Goal: Book appointment/travel/reservation

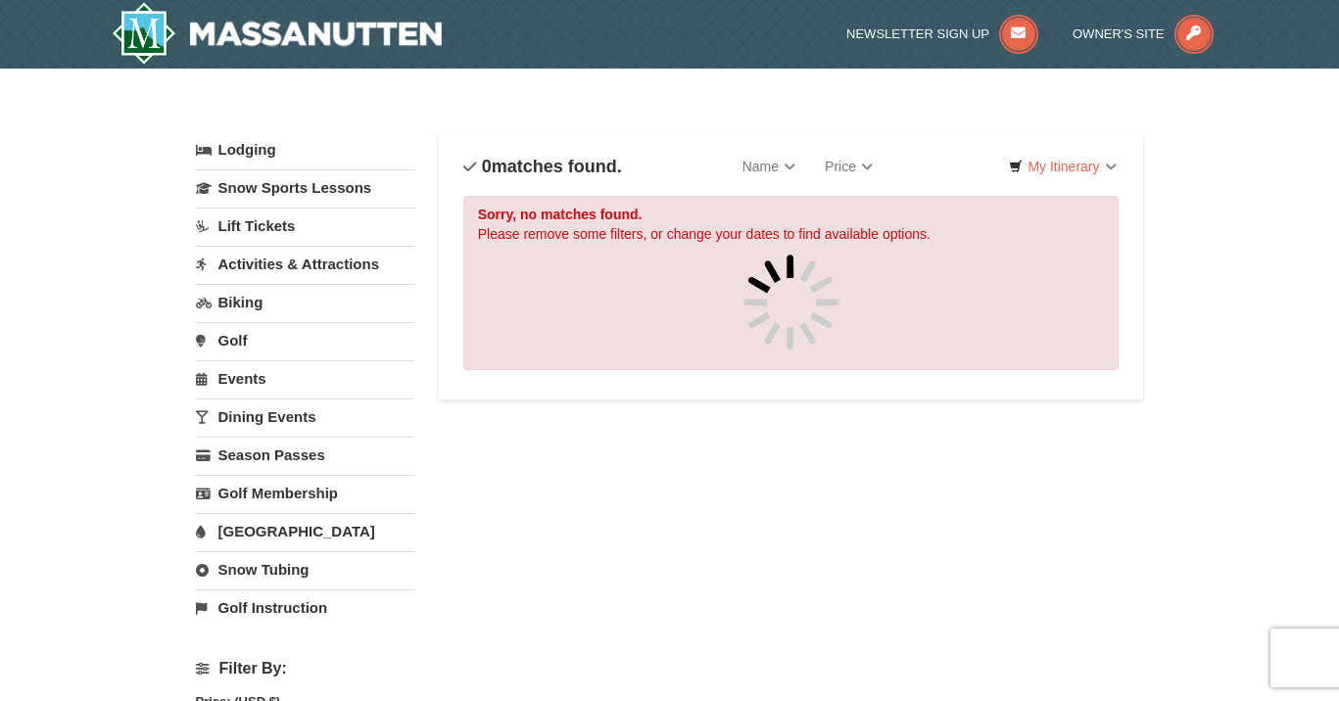
click at [570, 157] on h4 "0 matches found." at bounding box center [542, 167] width 159 height 20
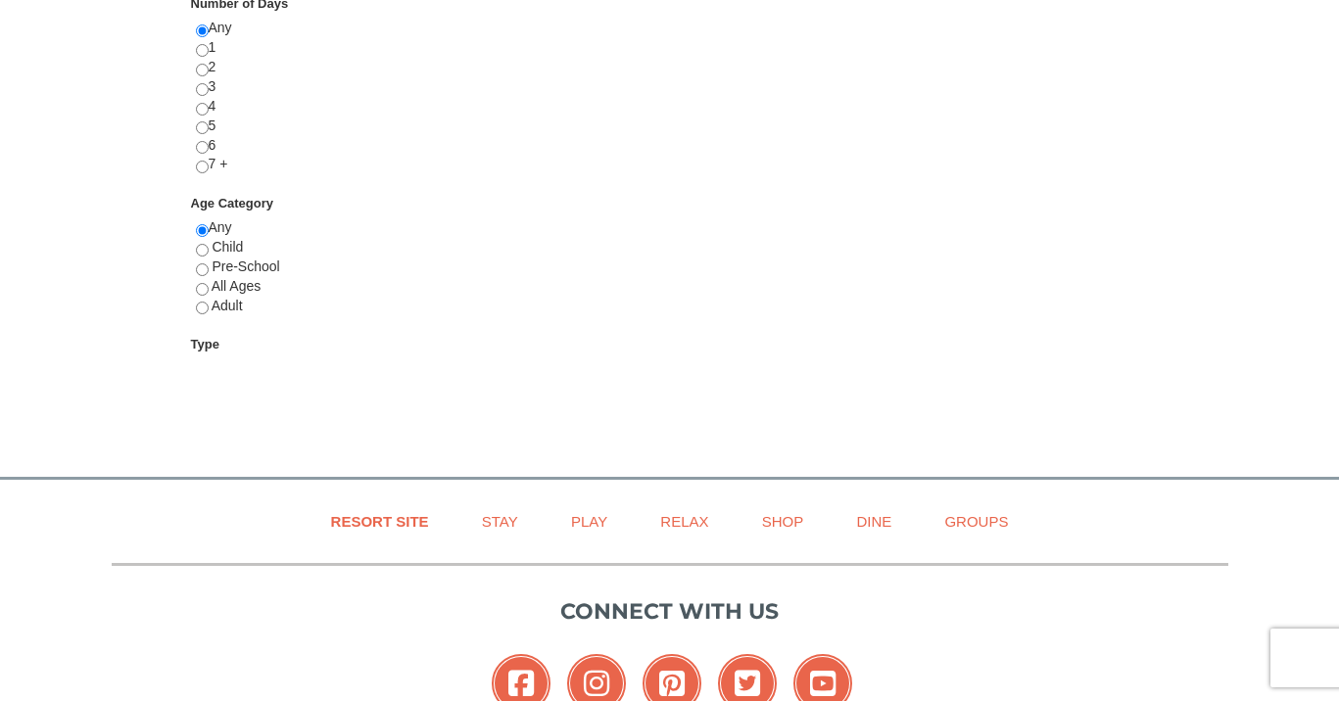
scroll to position [760, 0]
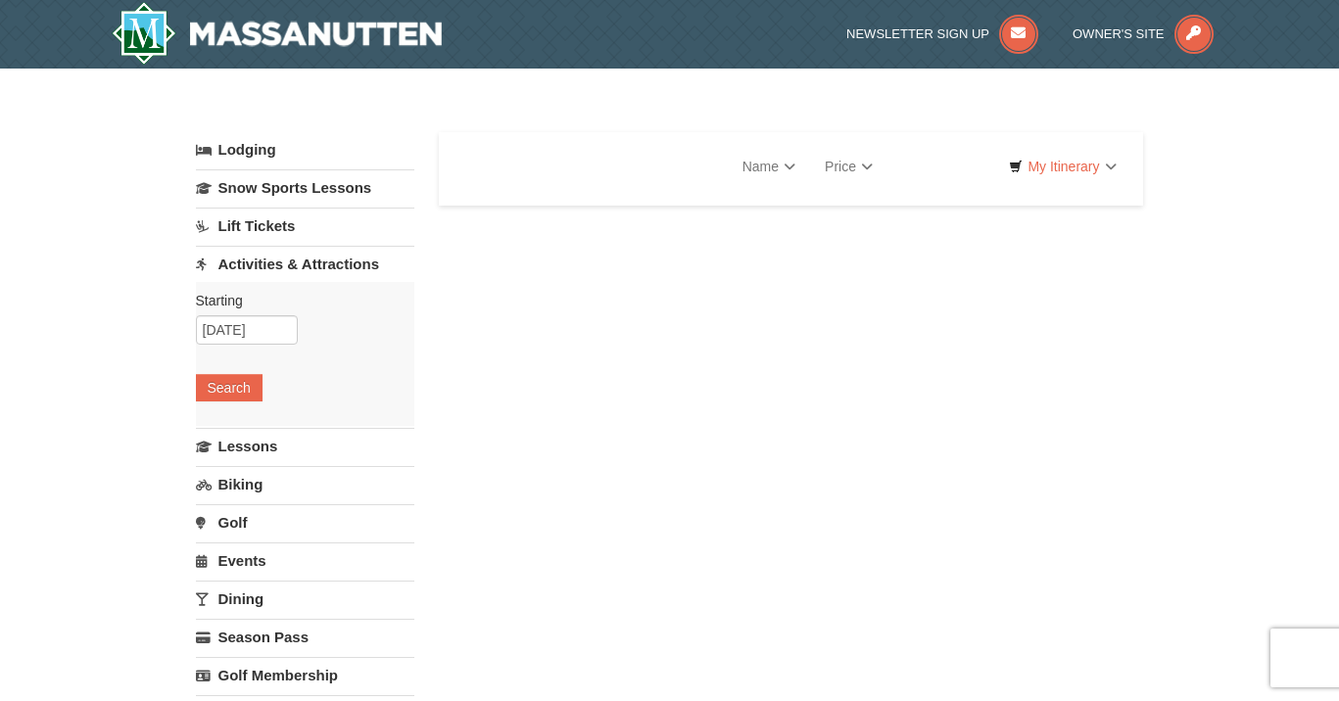
select select "10"
